Goal: Ask a question

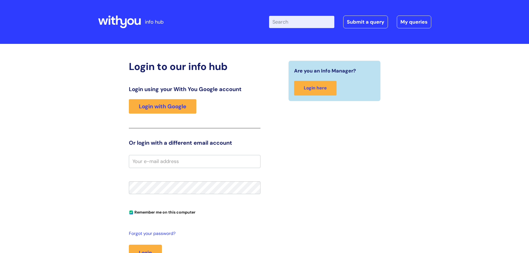
click at [286, 22] on input "Enter your search term here..." at bounding box center [301, 22] width 65 height 12
type input "best interests"
click button "Search" at bounding box center [0, 0] width 0 height 0
drag, startPoint x: 32, startPoint y: 0, endPoint x: 457, endPoint y: 94, distance: 435.0
click at [457, 94] on div "Login to our info hub Login using your With You Google account Login with Googl…" at bounding box center [264, 176] width 529 height 264
